Goal: Task Accomplishment & Management: Manage account settings

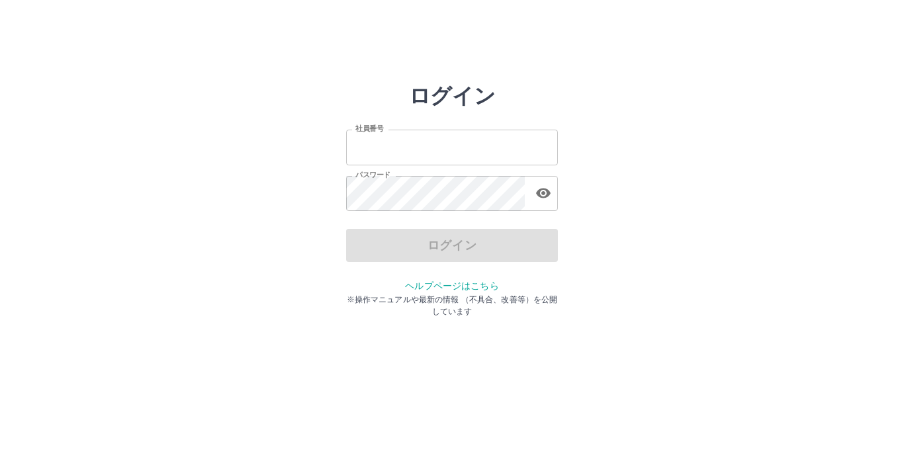
type input "*******"
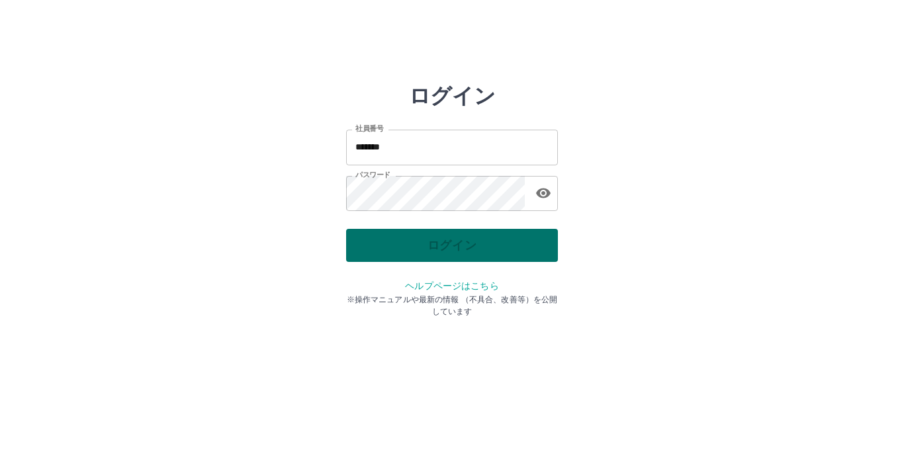
click at [497, 249] on div "ログイン" at bounding box center [452, 245] width 212 height 33
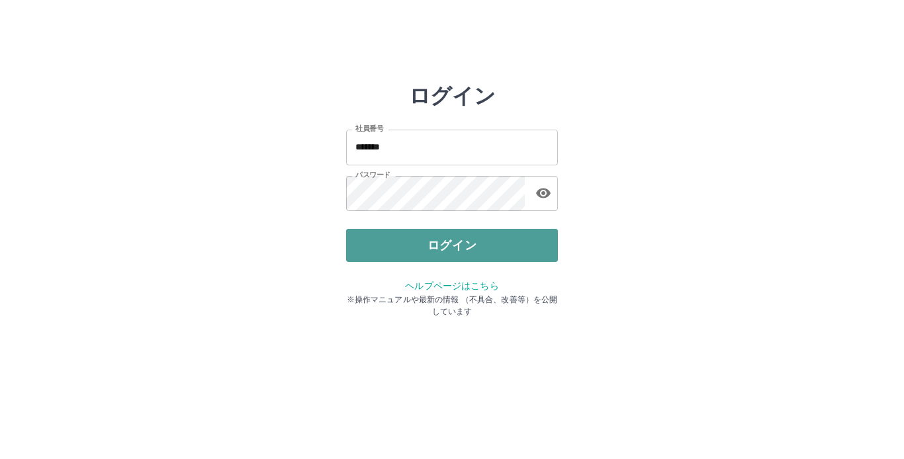
click at [497, 249] on button "ログイン" at bounding box center [452, 245] width 212 height 33
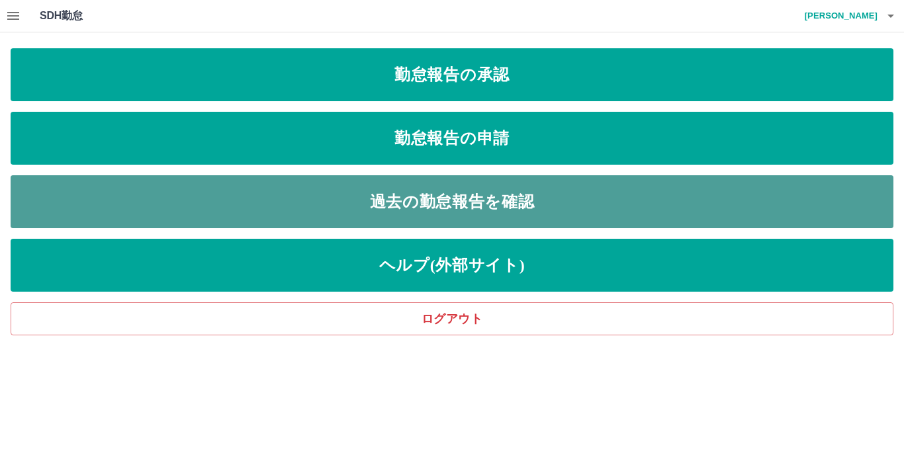
click at [447, 211] on link "過去の勤怠報告を確認" at bounding box center [452, 201] width 882 height 53
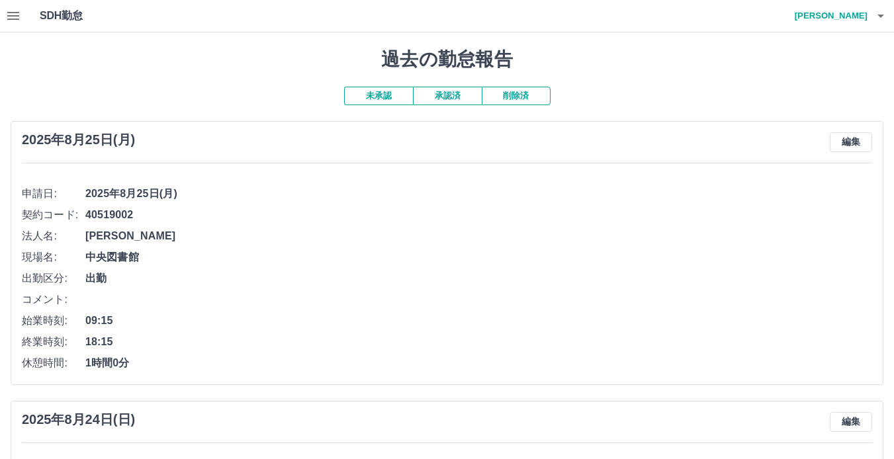
drag, startPoint x: 382, startPoint y: 243, endPoint x: 273, endPoint y: 230, distance: 109.9
click at [273, 230] on span "[PERSON_NAME][GEOGRAPHIC_DATA]" at bounding box center [478, 236] width 786 height 16
click at [10, 16] on icon "button" at bounding box center [13, 16] width 12 height 8
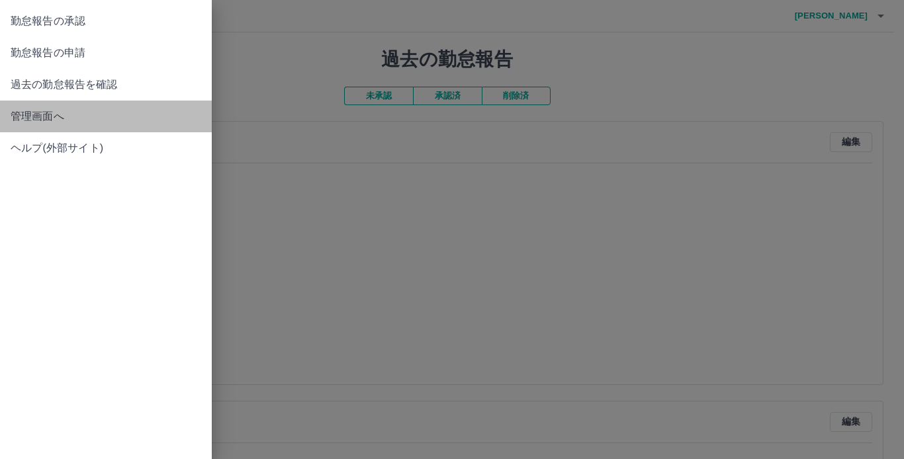
click at [24, 117] on span "管理画面へ" at bounding box center [106, 116] width 191 height 16
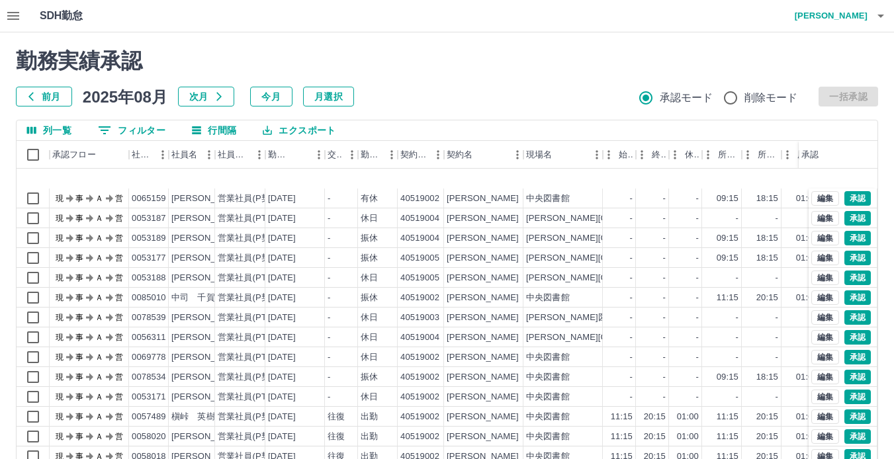
scroll to position [100, 0]
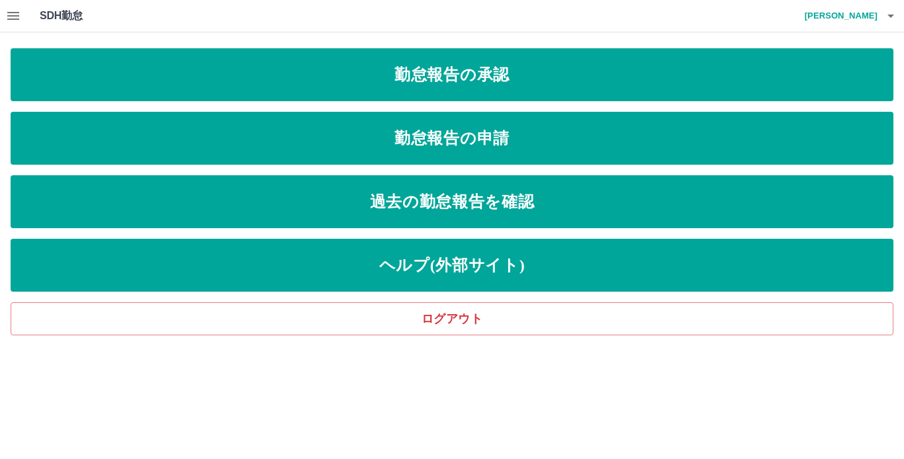
click at [12, 13] on icon "button" at bounding box center [13, 16] width 12 height 8
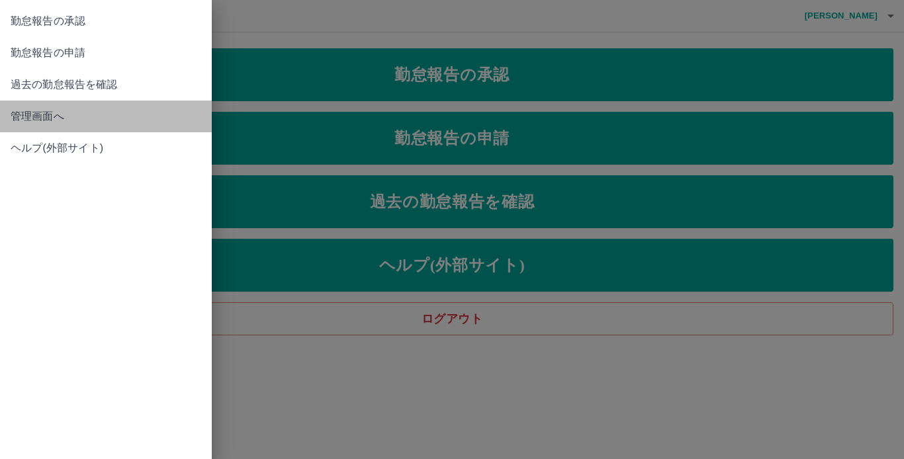
click at [53, 122] on span "管理画面へ" at bounding box center [106, 116] width 191 height 16
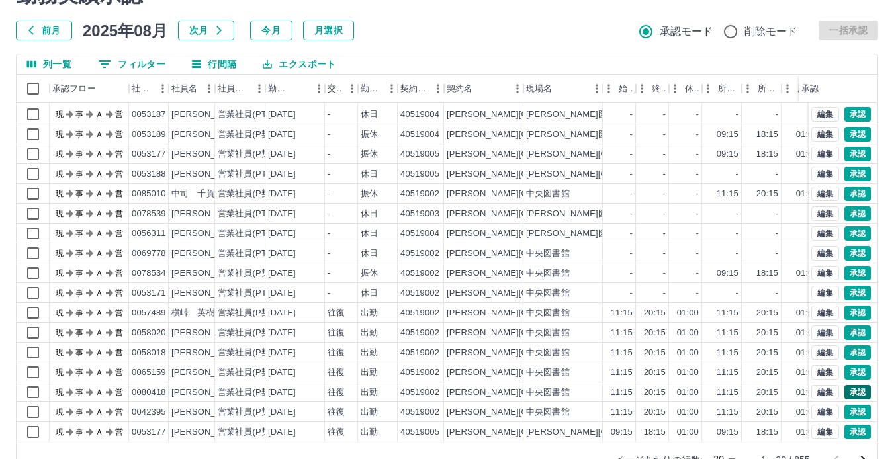
scroll to position [100, 0]
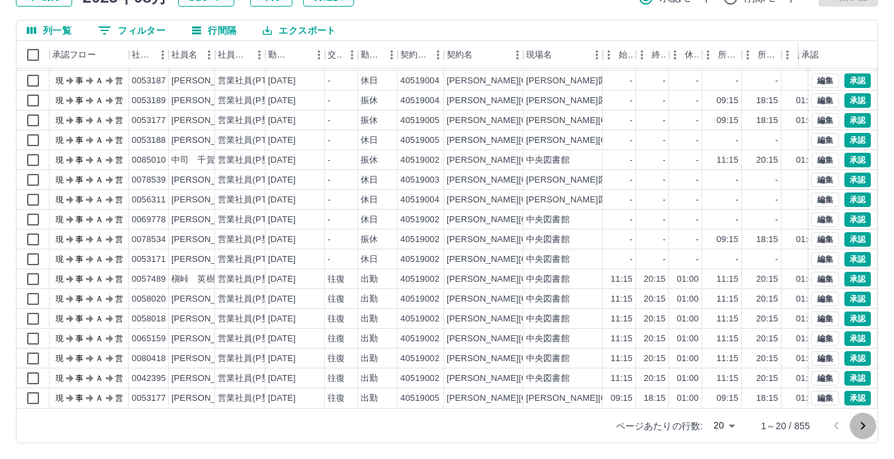
click at [868, 423] on icon "次のページへ" at bounding box center [863, 426] width 16 height 16
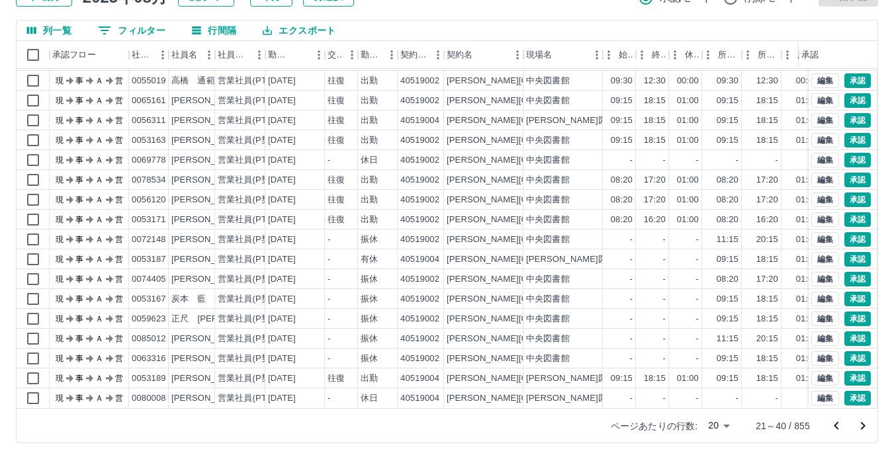
scroll to position [67, 0]
click at [867, 431] on icon "次のページへ" at bounding box center [863, 426] width 16 height 16
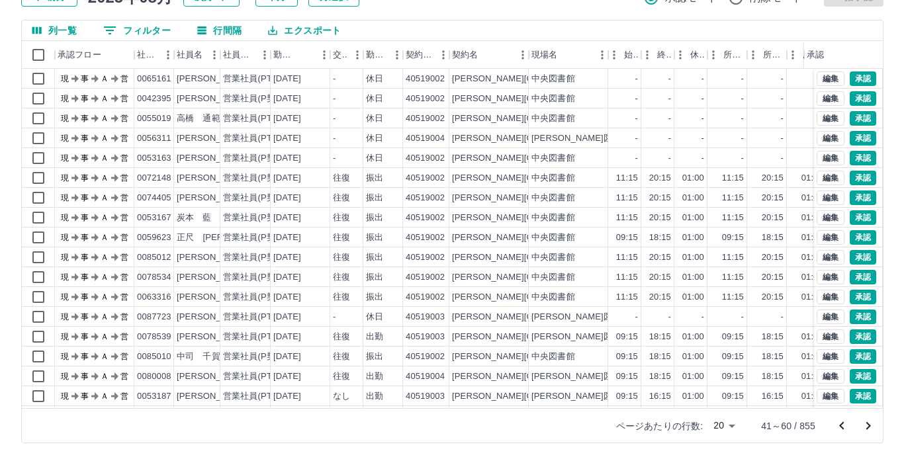
scroll to position [0, 0]
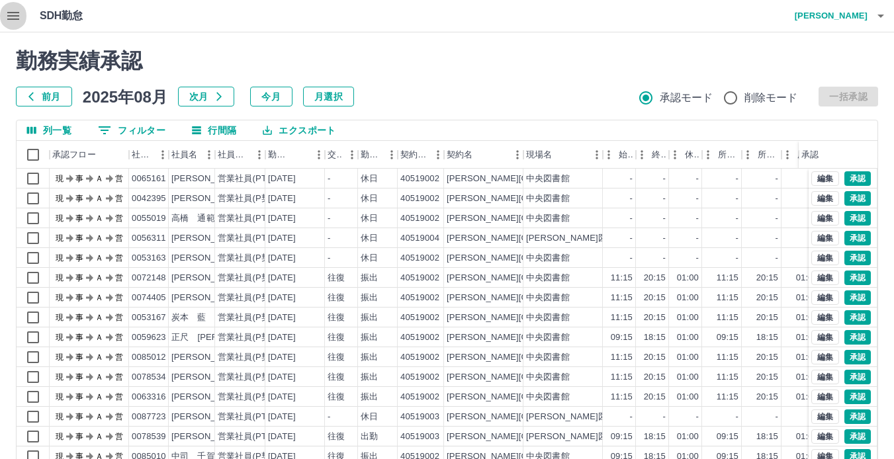
click at [4, 13] on button "button" at bounding box center [13, 16] width 26 height 32
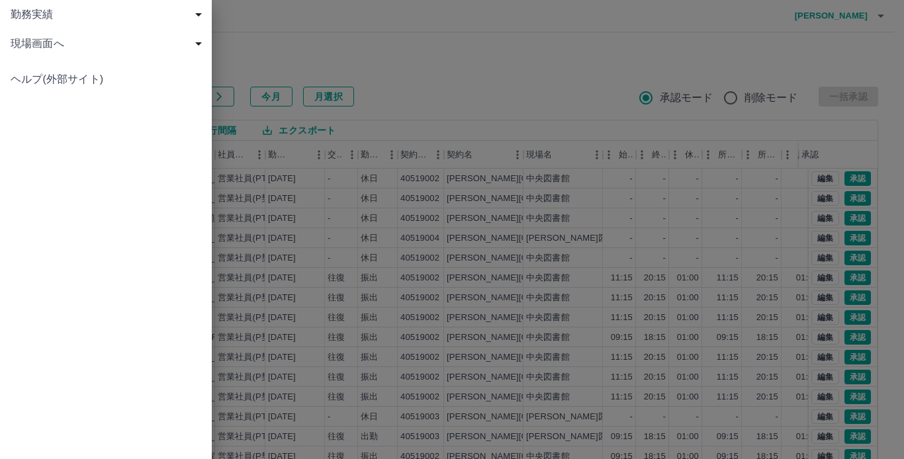
click at [485, 81] on div at bounding box center [452, 229] width 904 height 459
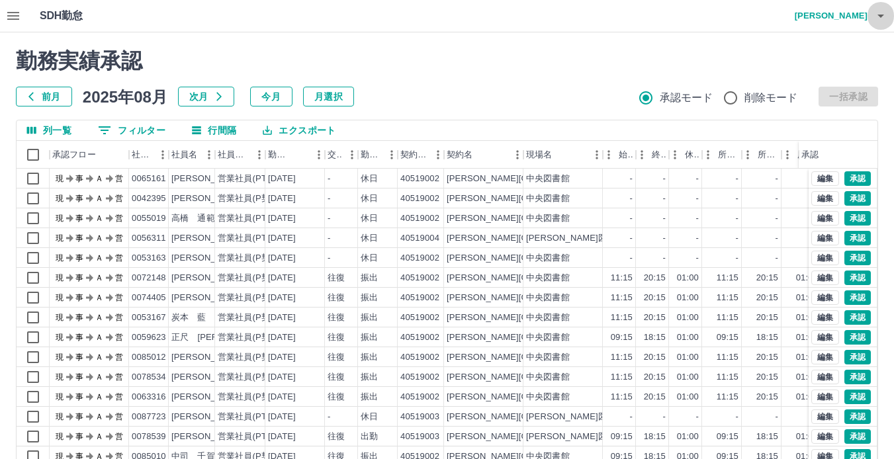
click at [881, 15] on icon "button" at bounding box center [880, 16] width 7 height 3
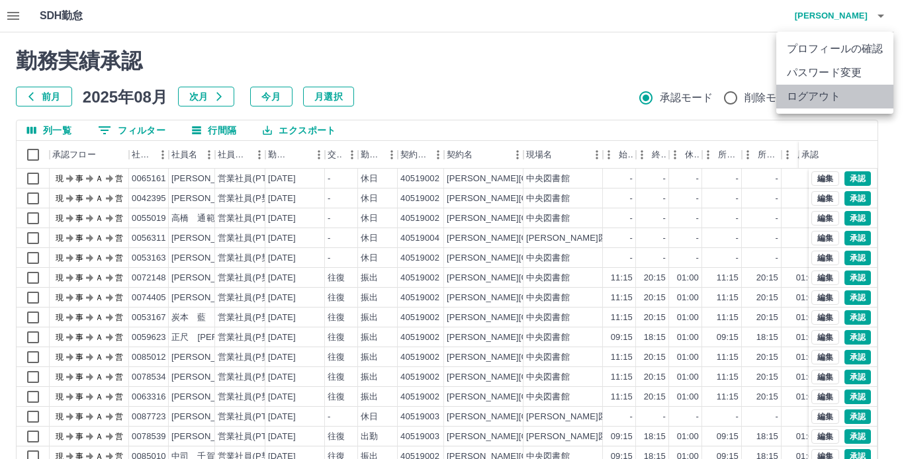
click at [855, 92] on li "ログアウト" at bounding box center [834, 97] width 117 height 24
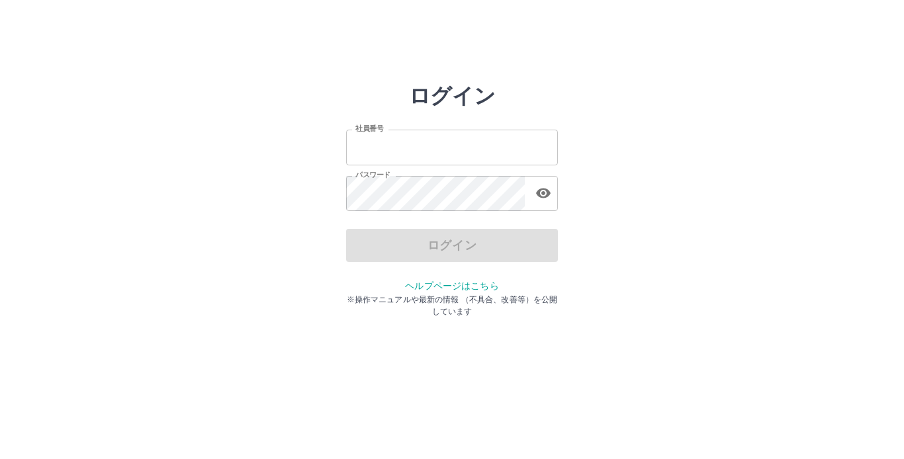
type input "*******"
click at [474, 249] on div "ログイン" at bounding box center [452, 245] width 212 height 33
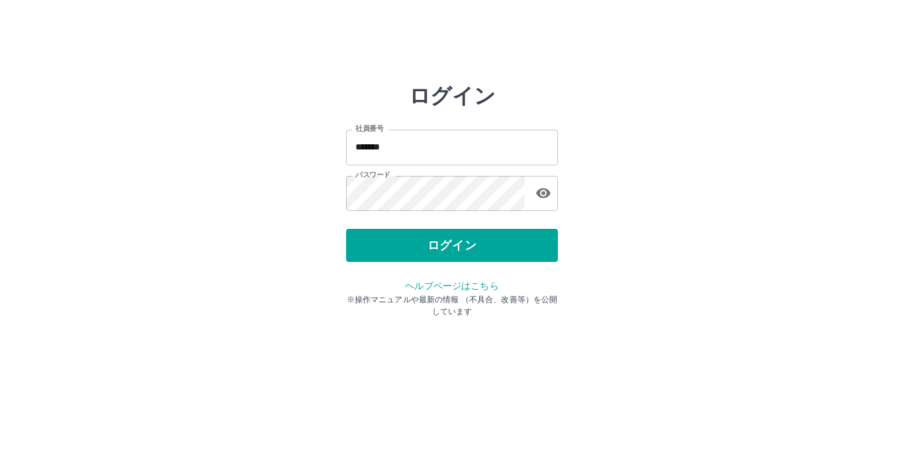
click at [474, 249] on button "ログイン" at bounding box center [452, 245] width 212 height 33
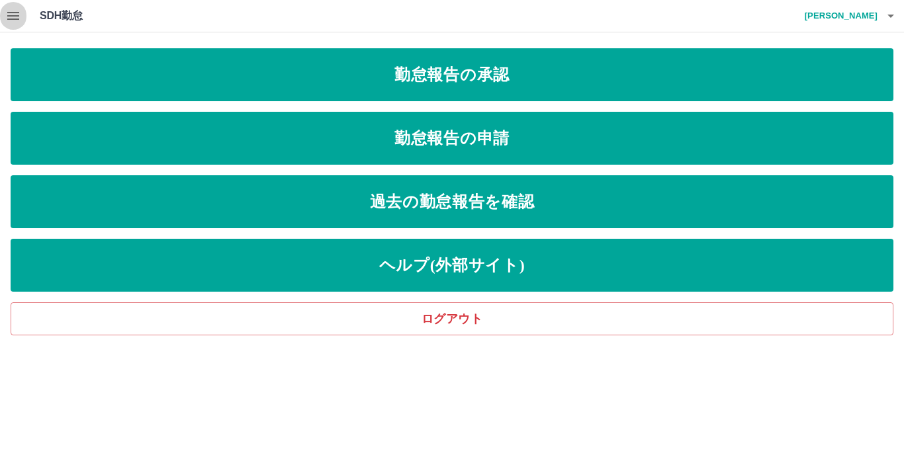
click at [12, 18] on icon "button" at bounding box center [13, 16] width 16 height 16
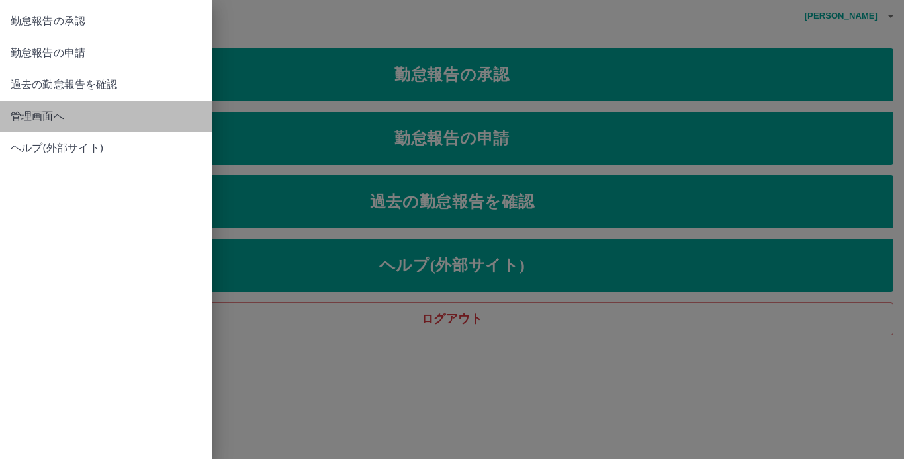
click at [24, 124] on span "管理画面へ" at bounding box center [106, 116] width 191 height 16
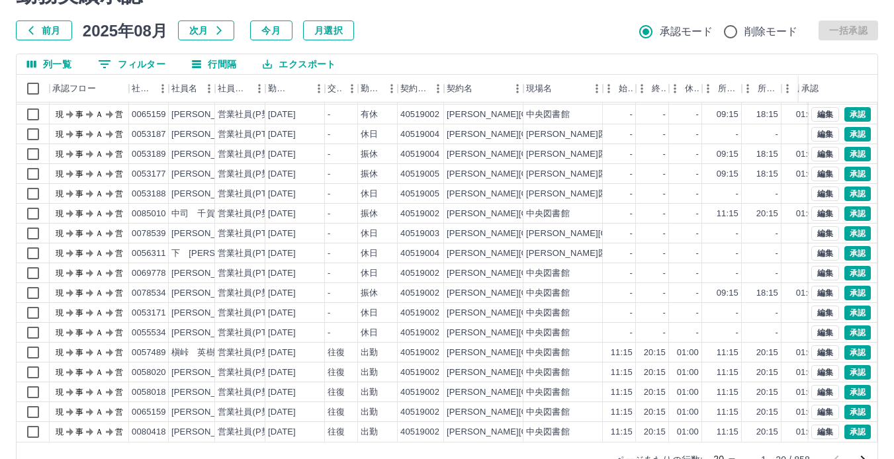
scroll to position [100, 0]
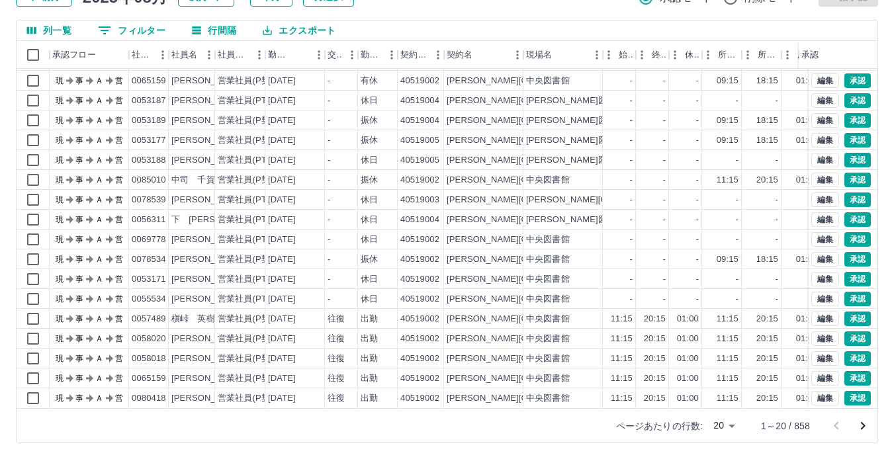
click at [867, 428] on icon "次のページへ" at bounding box center [863, 426] width 16 height 16
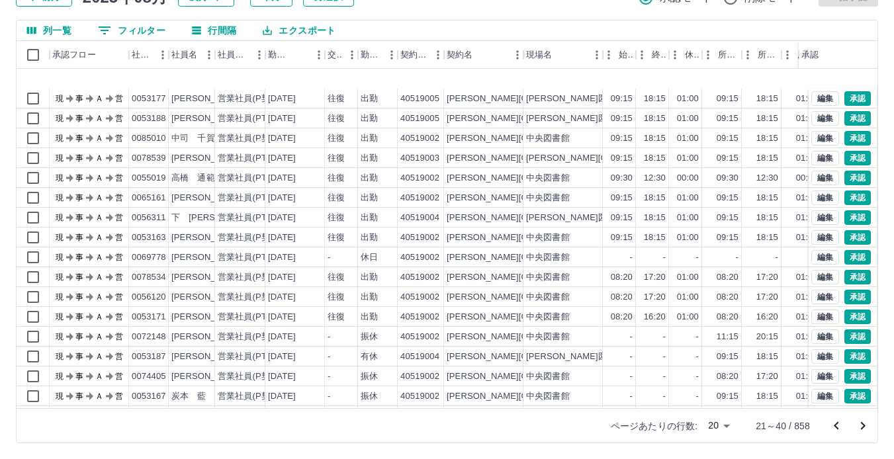
scroll to position [67, 0]
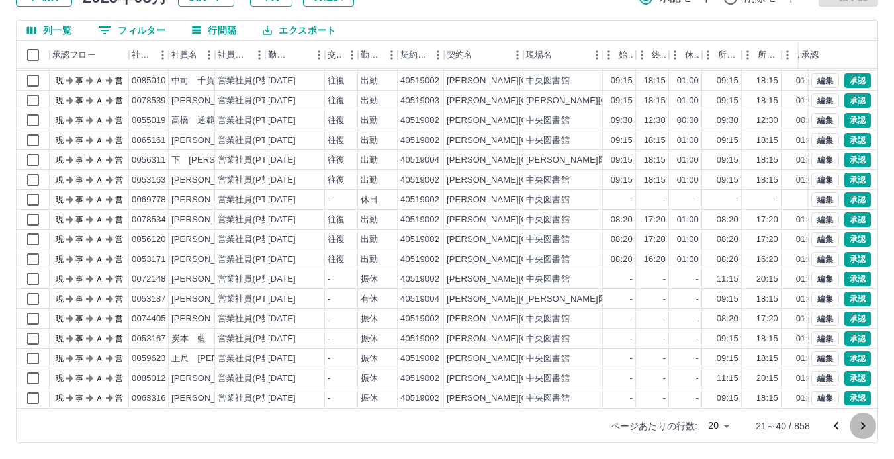
click at [865, 431] on icon "次のページへ" at bounding box center [863, 426] width 16 height 16
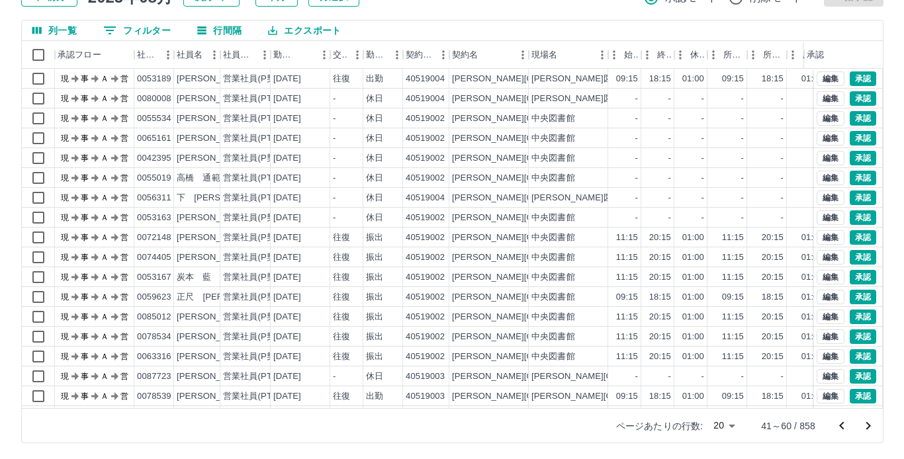
scroll to position [0, 0]
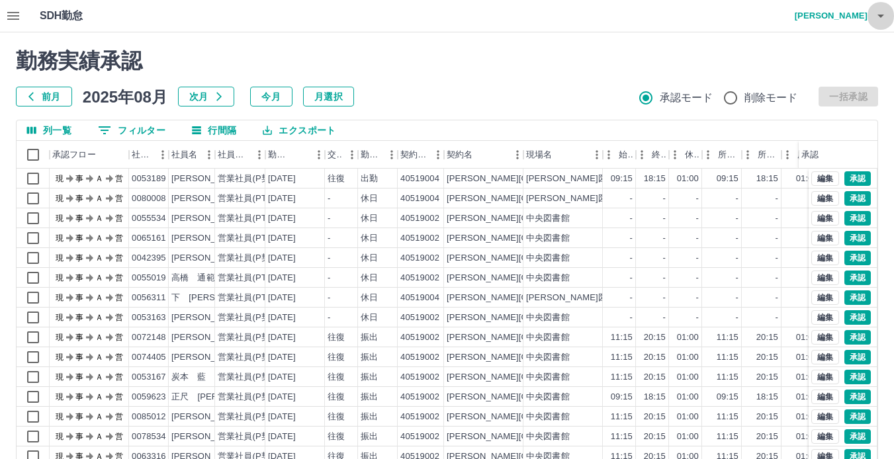
drag, startPoint x: 880, startPoint y: 23, endPoint x: 880, endPoint y: 12, distance: 11.2
click at [880, 12] on icon "button" at bounding box center [880, 16] width 16 height 16
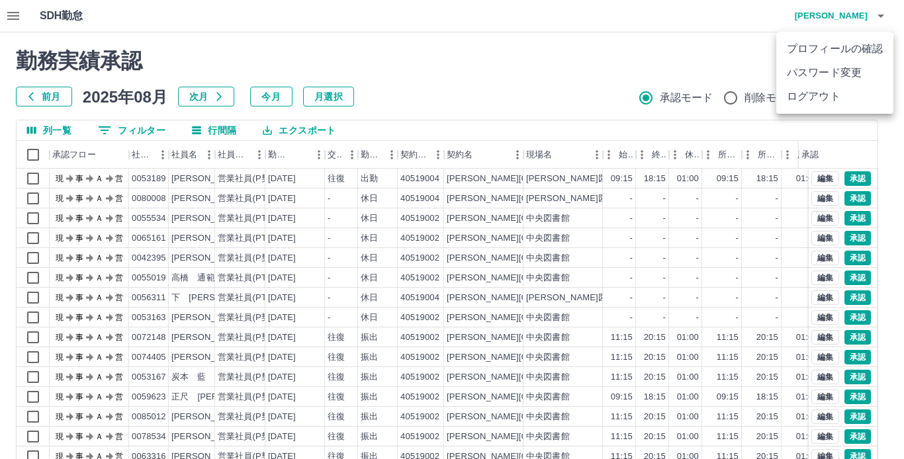
click at [810, 93] on li "ログアウト" at bounding box center [834, 97] width 117 height 24
